Goal: Task Accomplishment & Management: Manage account settings

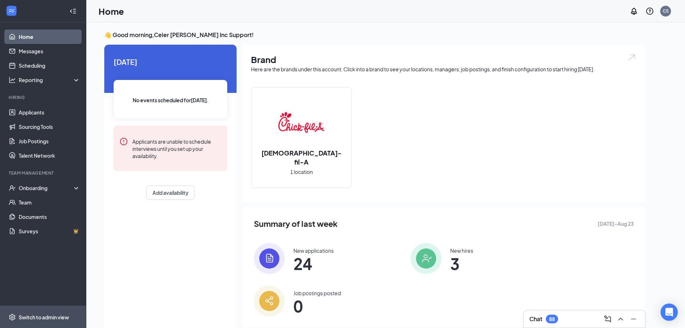
click at [38, 311] on span "Switch to admin view" at bounding box center [49, 317] width 61 height 22
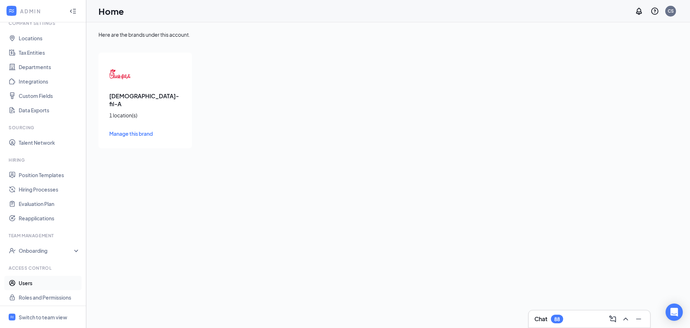
scroll to position [33, 0]
click at [42, 283] on link "Users" at bounding box center [49, 281] width 61 height 14
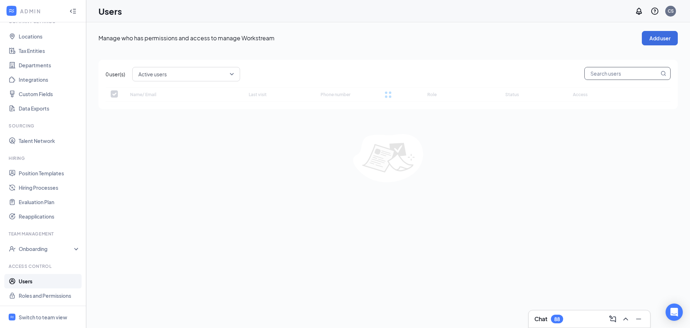
checkbox input "false"
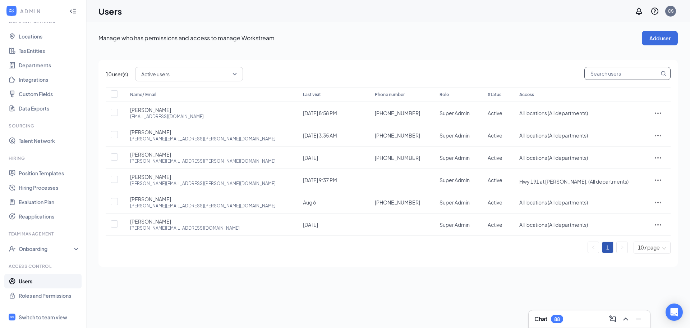
click at [604, 72] on input "text" at bounding box center [622, 73] width 74 height 12
paste input "[EMAIL_ADDRESS][DOMAIN_NAME]"
type input "[EMAIL_ADDRESS][DOMAIN_NAME]"
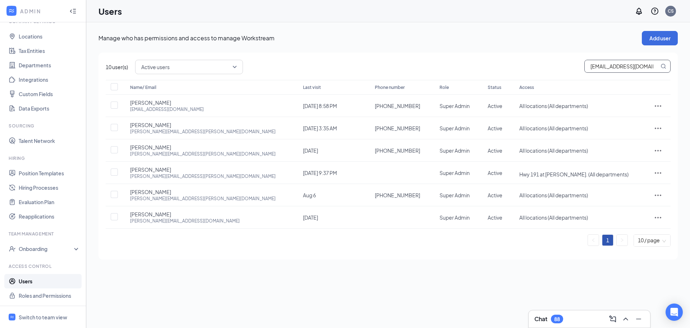
scroll to position [0, 21]
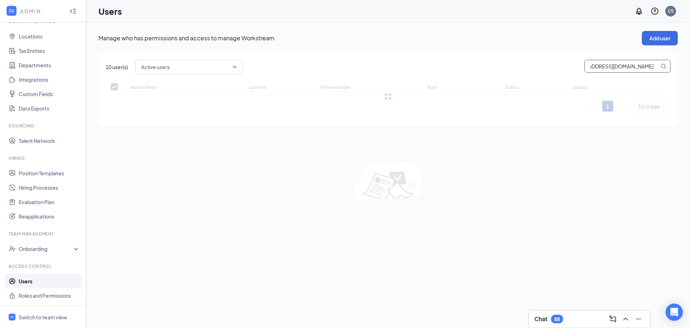
checkbox input "false"
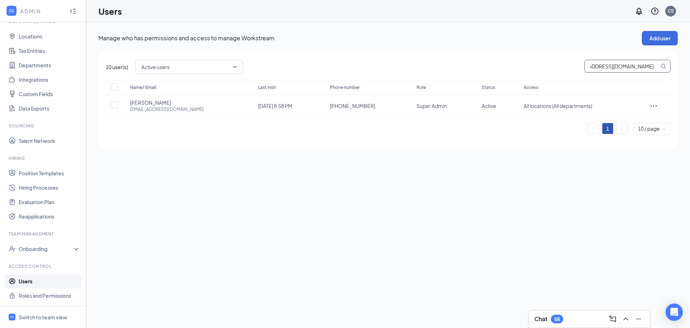
type input "[EMAIL_ADDRESS][DOMAIN_NAME]"
